Goal: Transaction & Acquisition: Purchase product/service

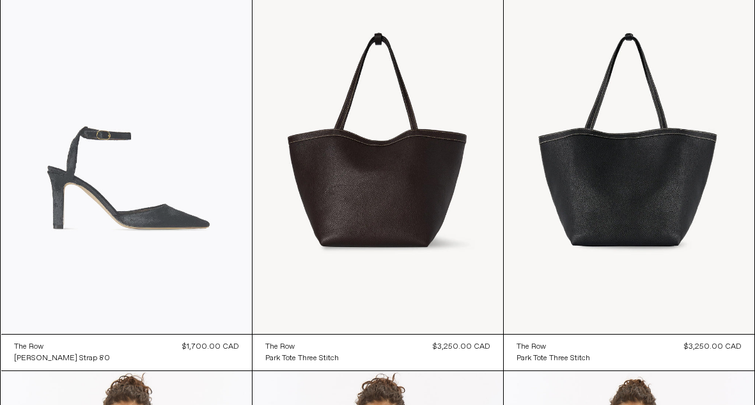
scroll to position [136, 0]
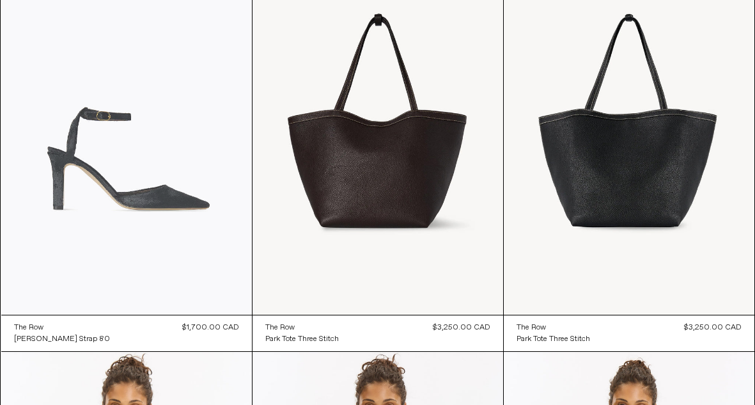
click at [184, 203] on at bounding box center [126, 127] width 251 height 376
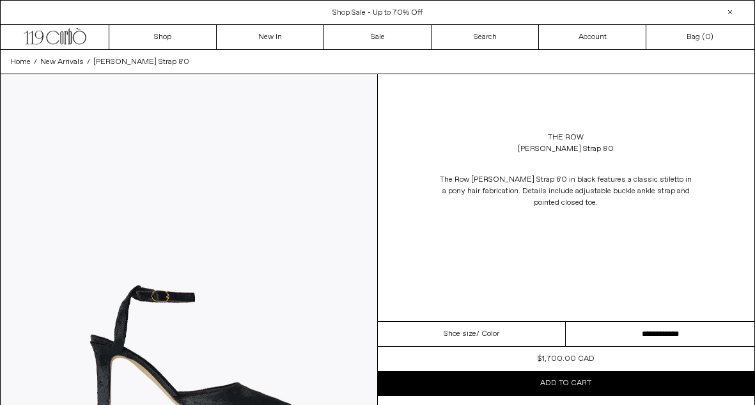
click at [607, 339] on select "**********" at bounding box center [660, 334] width 189 height 25
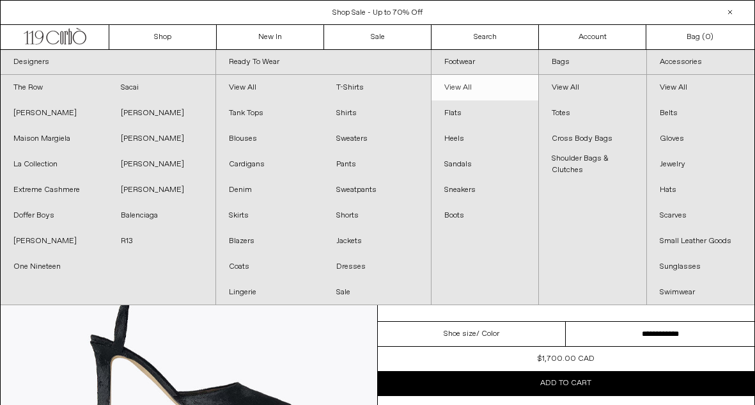
click at [476, 93] on link "View All" at bounding box center [485, 88] width 107 height 26
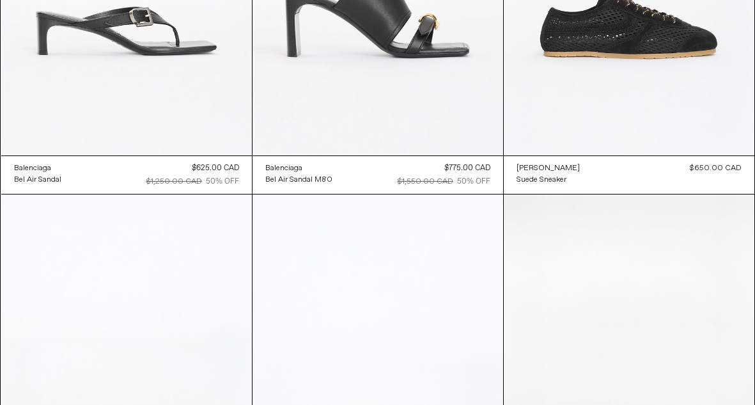
scroll to position [2749, 0]
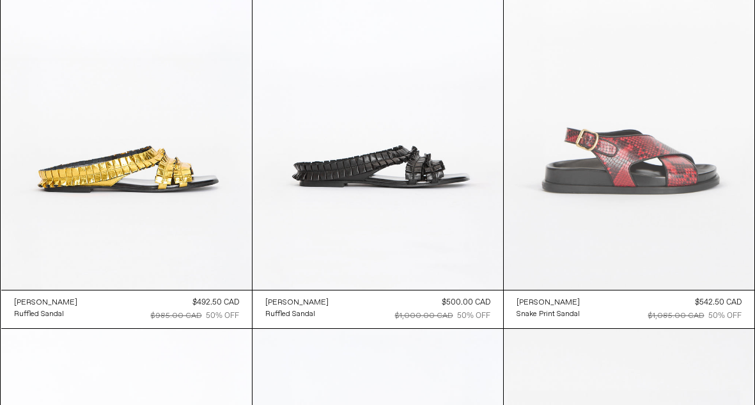
scroll to position [3057, 0]
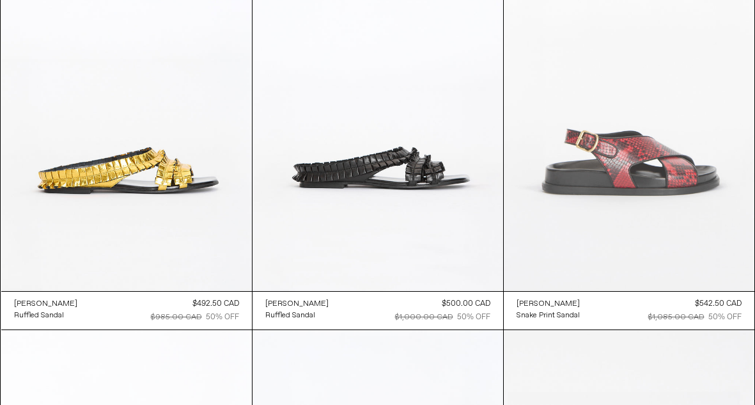
click at [622, 196] on at bounding box center [629, 103] width 251 height 376
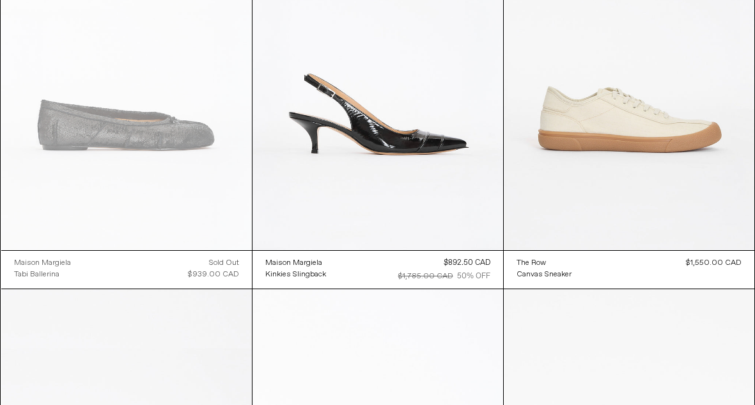
scroll to position [3514, 0]
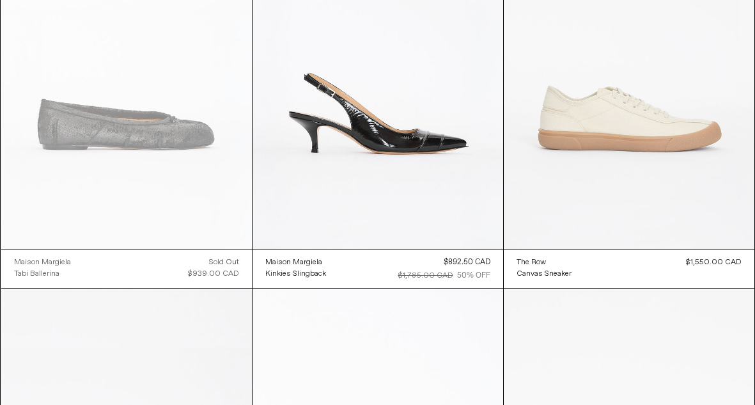
click at [581, 102] on at bounding box center [629, 61] width 251 height 376
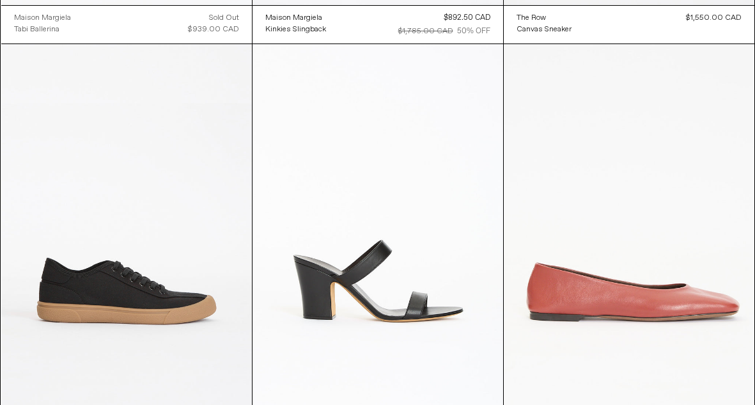
scroll to position [3760, 0]
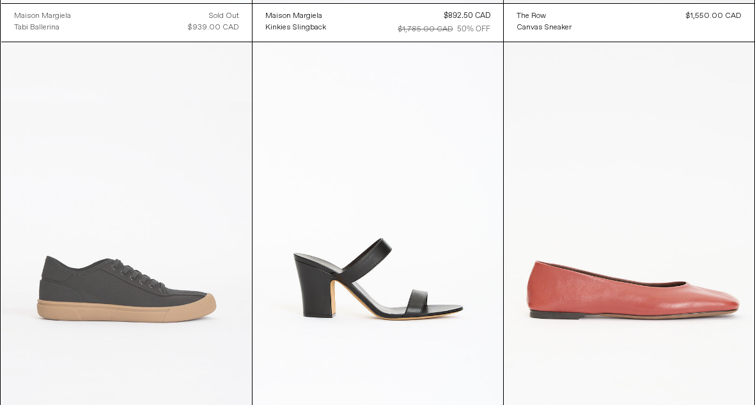
click at [181, 180] on at bounding box center [126, 230] width 251 height 376
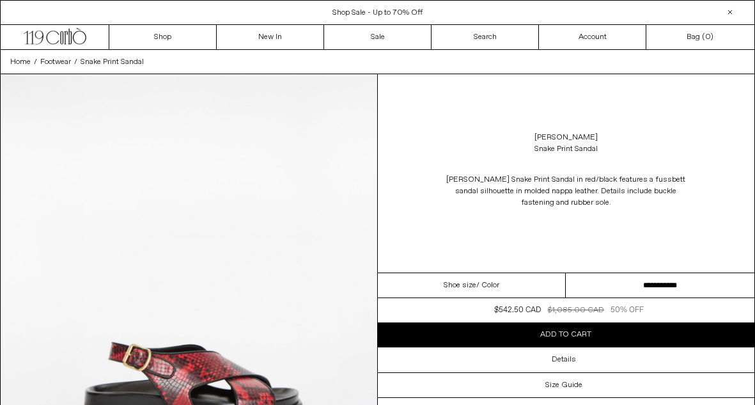
click at [630, 286] on select "**********" at bounding box center [660, 285] width 189 height 25
